Goal: Transaction & Acquisition: Purchase product/service

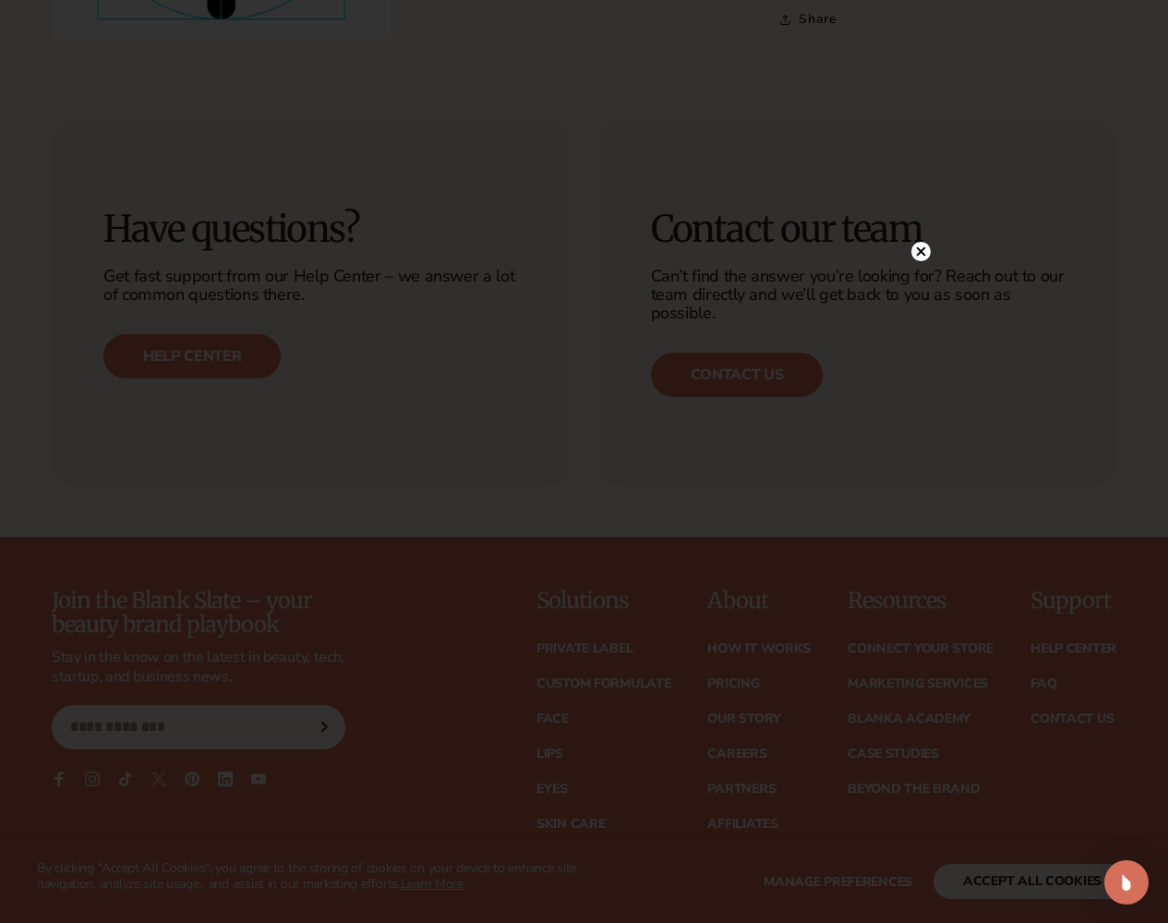
scroll to position [1385, 0]
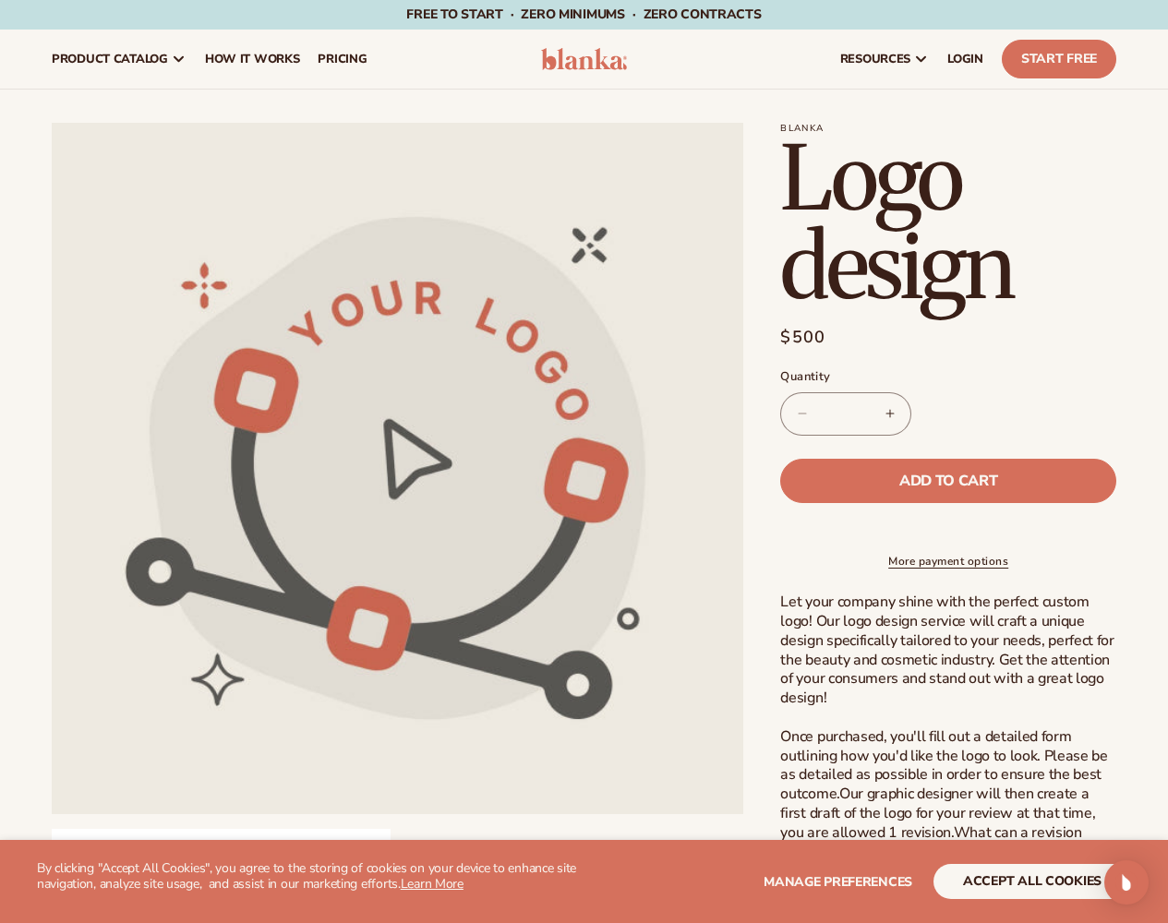
click at [785, 522] on shop-pay-wallet-button at bounding box center [782, 525] width 5 height 20
